Goal: Information Seeking & Learning: Learn about a topic

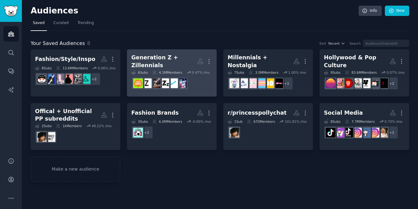
click at [144, 60] on div "Generation Z + Zillennials" at bounding box center [164, 61] width 66 height 15
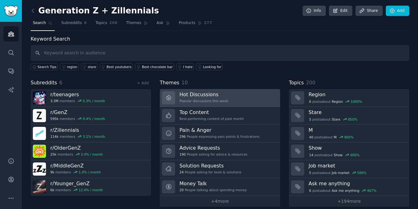
click at [201, 97] on h3 "Hot Discussions" at bounding box center [204, 94] width 49 height 7
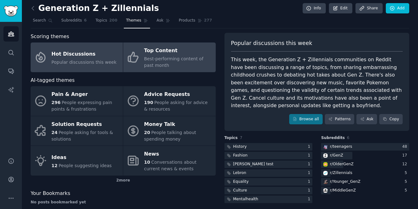
scroll to position [3, 0]
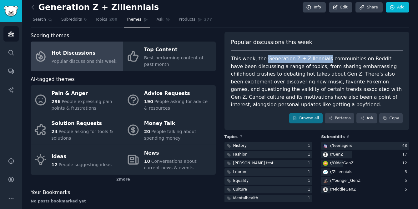
drag, startPoint x: 321, startPoint y: 59, endPoint x: 265, endPoint y: 56, distance: 56.1
click at [265, 56] on div "This week, the Generation Z + Zillennials communities on Reddit have been discu…" at bounding box center [317, 82] width 172 height 54
copy div "Generation Z + Zillennials"
